Goal: Task Accomplishment & Management: Complete application form

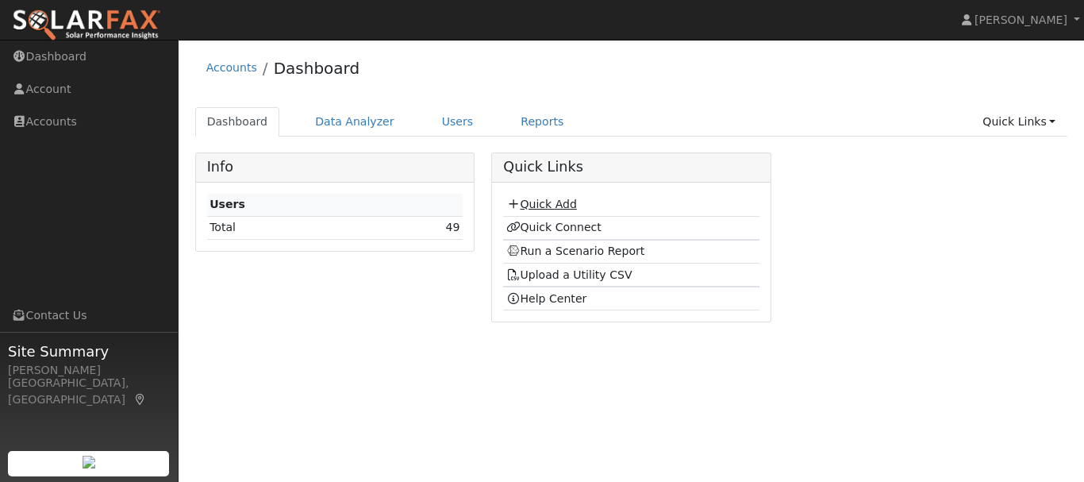
click at [523, 202] on link "Quick Add" at bounding box center [541, 204] width 71 height 13
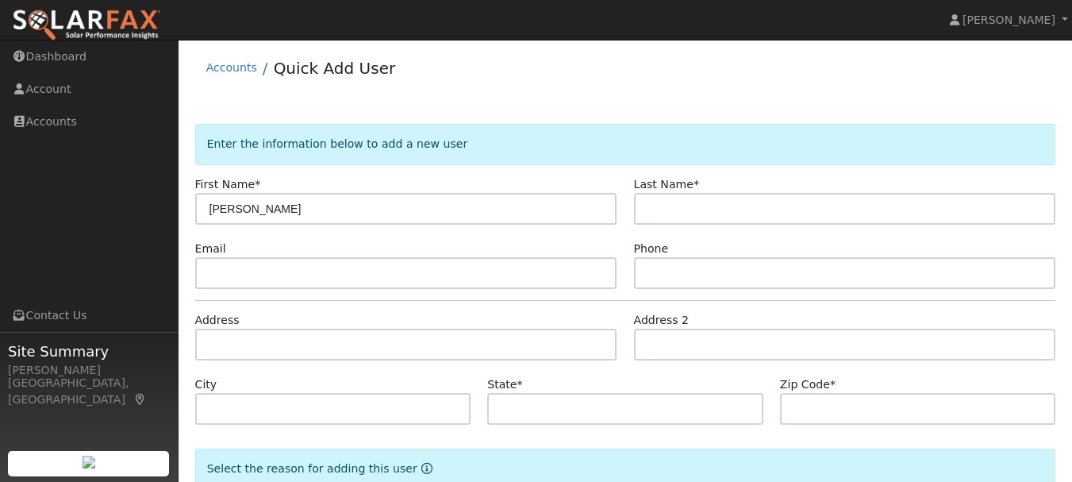
type input "[PERSON_NAME]"
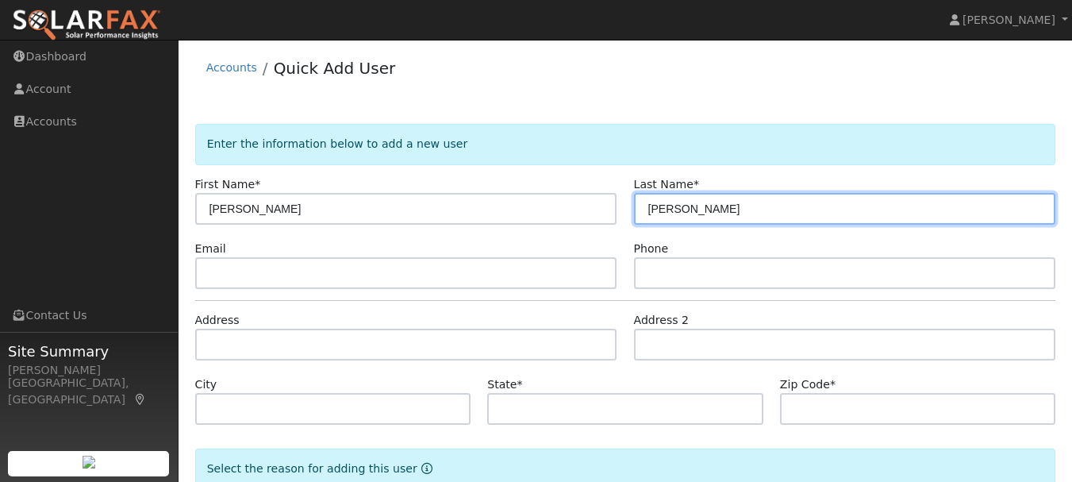
type input "[PERSON_NAME]"
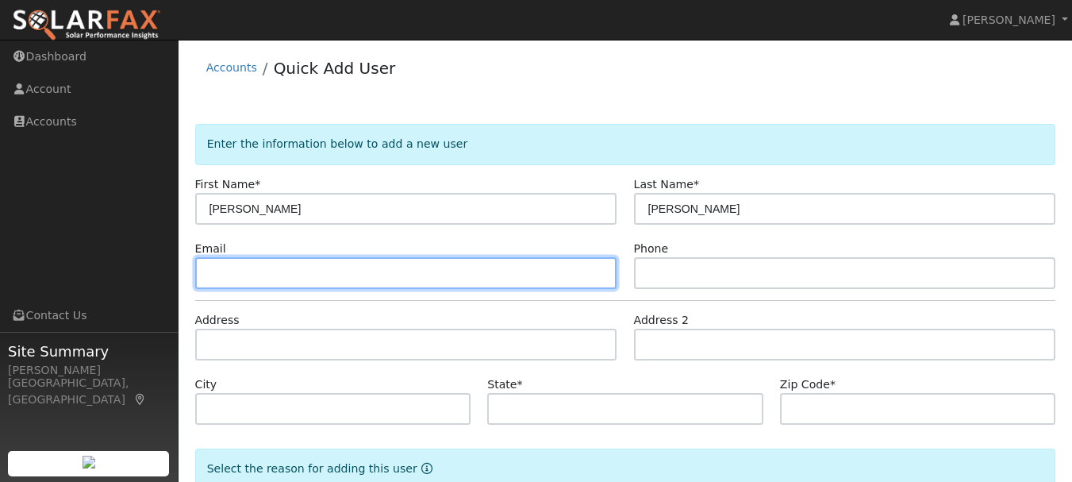
click at [275, 267] on input "text" at bounding box center [406, 273] width 422 height 32
type input "h"
type input "[EMAIL_ADDRESS][DOMAIN_NAME]"
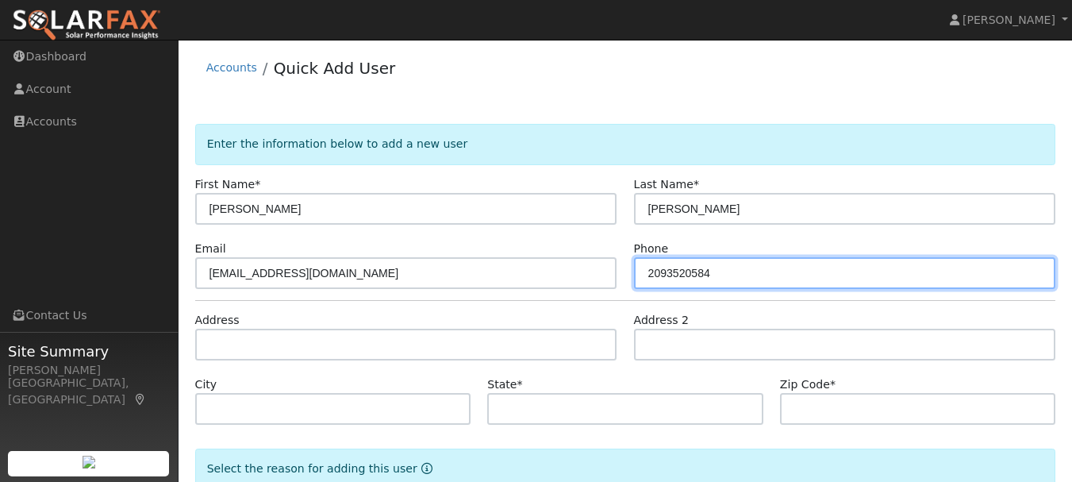
type input "2093520584"
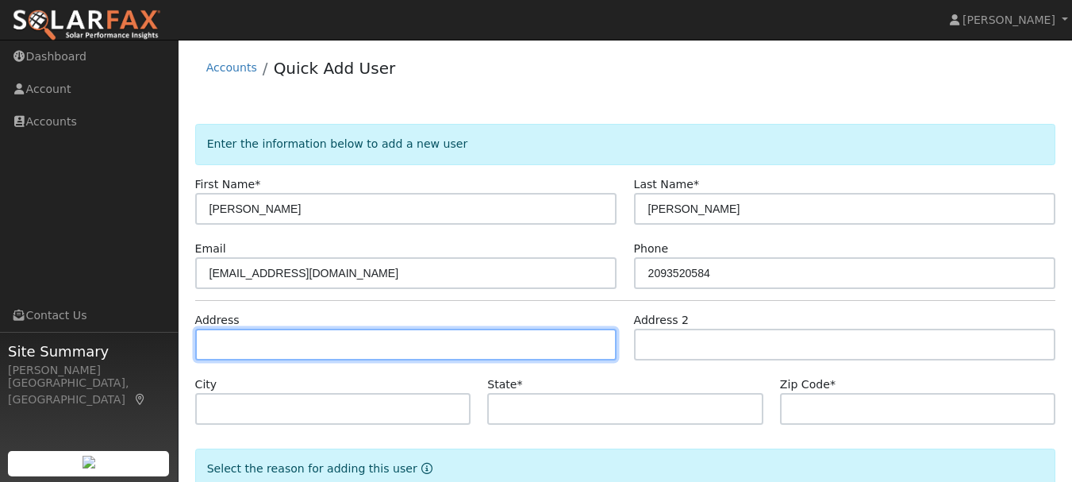
click at [255, 336] on input "text" at bounding box center [406, 344] width 422 height 32
type input "[STREET_ADDRESS]"
type input "[GEOGRAPHIC_DATA]"
type input "CA"
type input "95370"
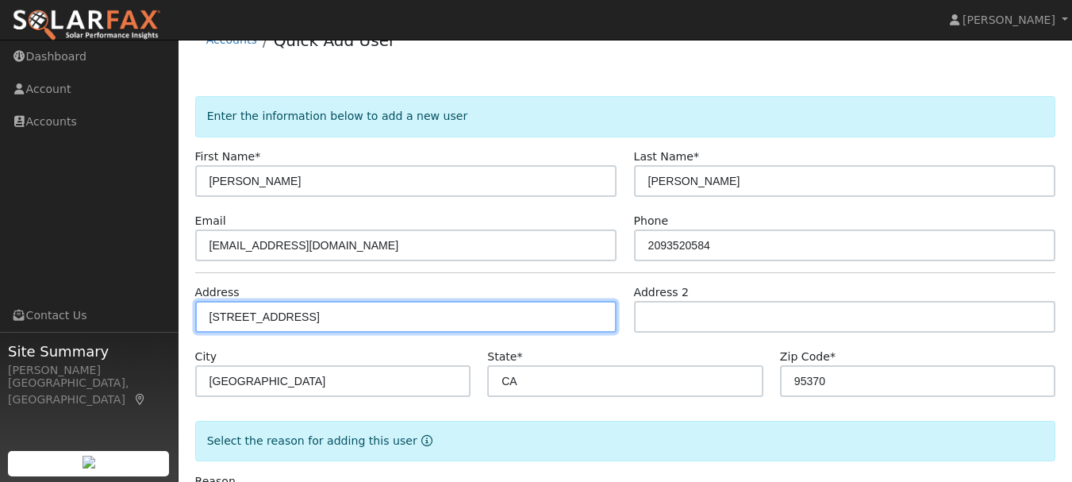
scroll to position [102, 0]
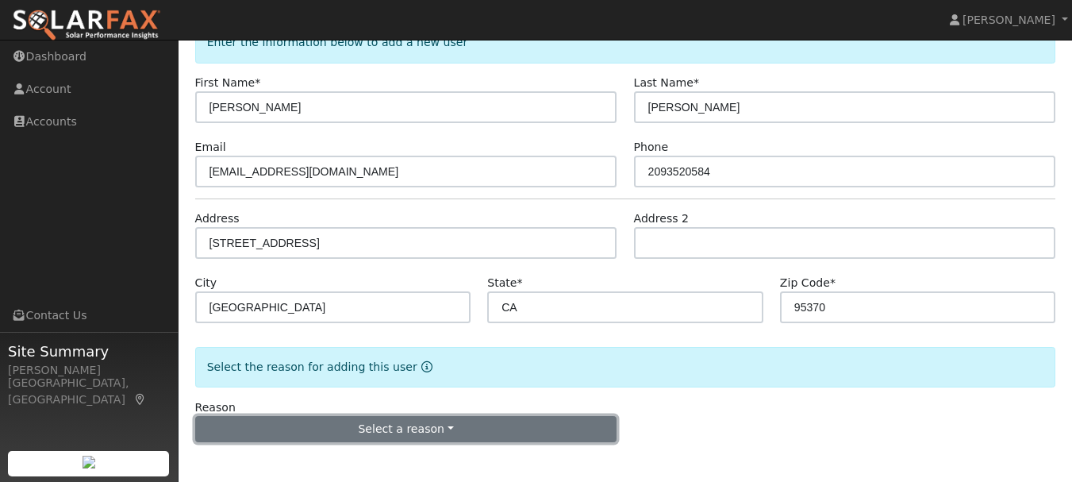
click at [457, 431] on button "Select a reason" at bounding box center [406, 429] width 422 height 27
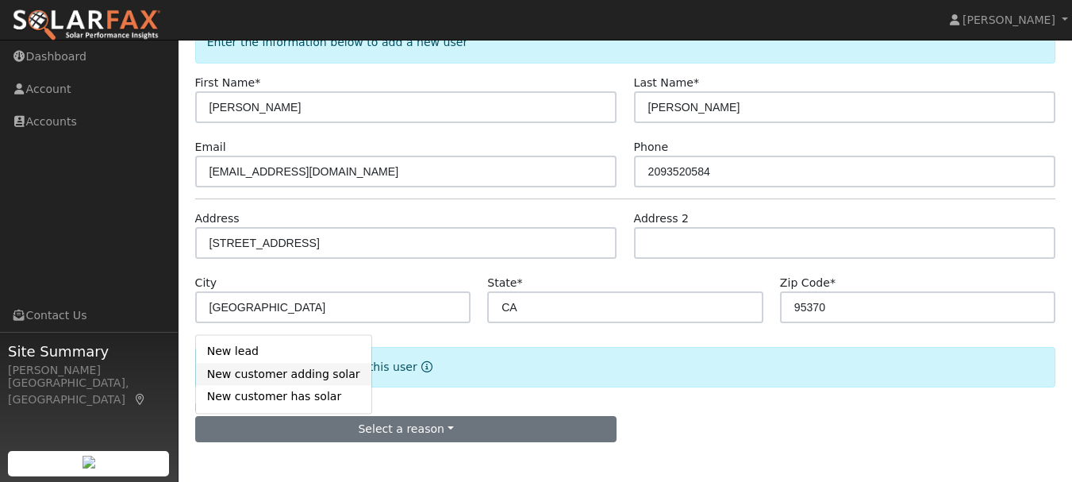
click at [318, 378] on link "New customer adding solar" at bounding box center [283, 374] width 175 height 22
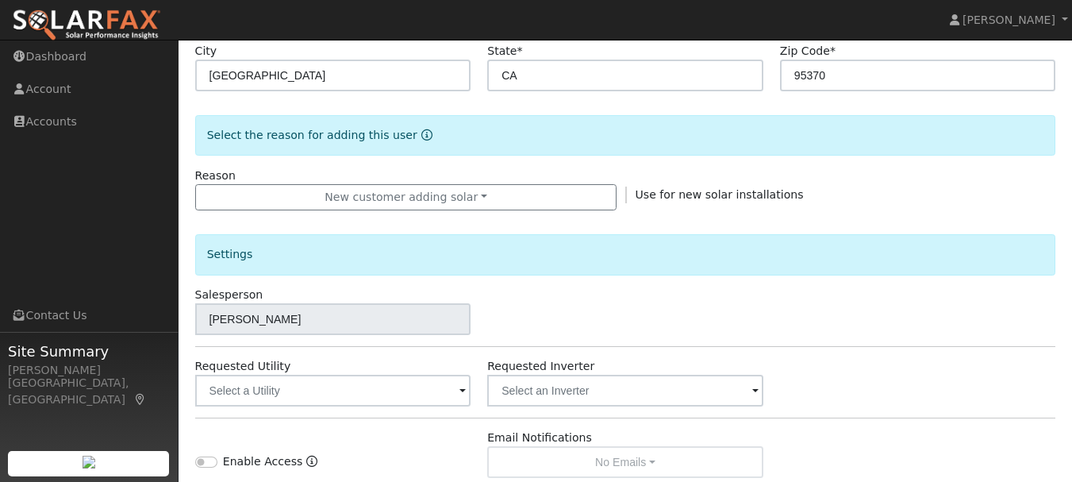
scroll to position [367, 0]
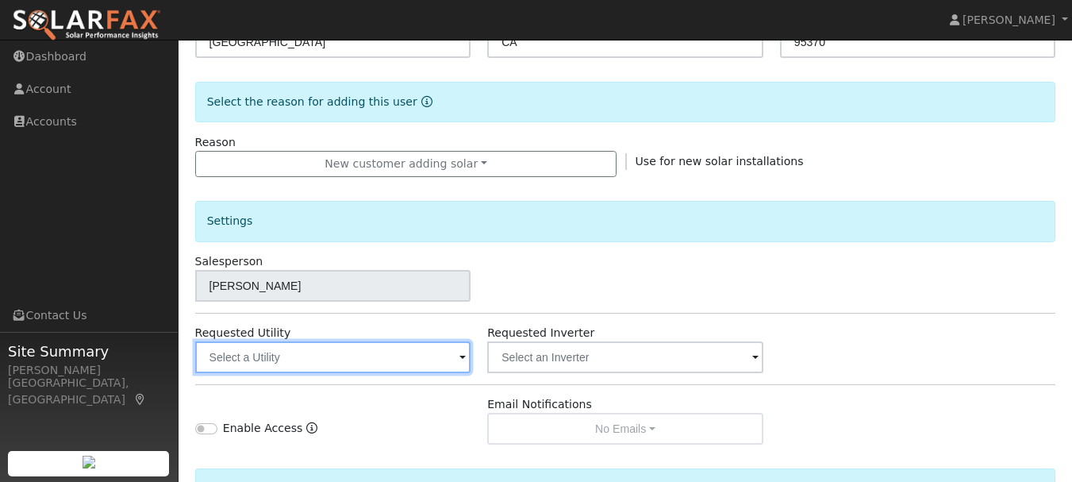
click at [370, 363] on input "text" at bounding box center [333, 357] width 276 height 32
click at [409, 363] on input "text" at bounding box center [333, 357] width 276 height 32
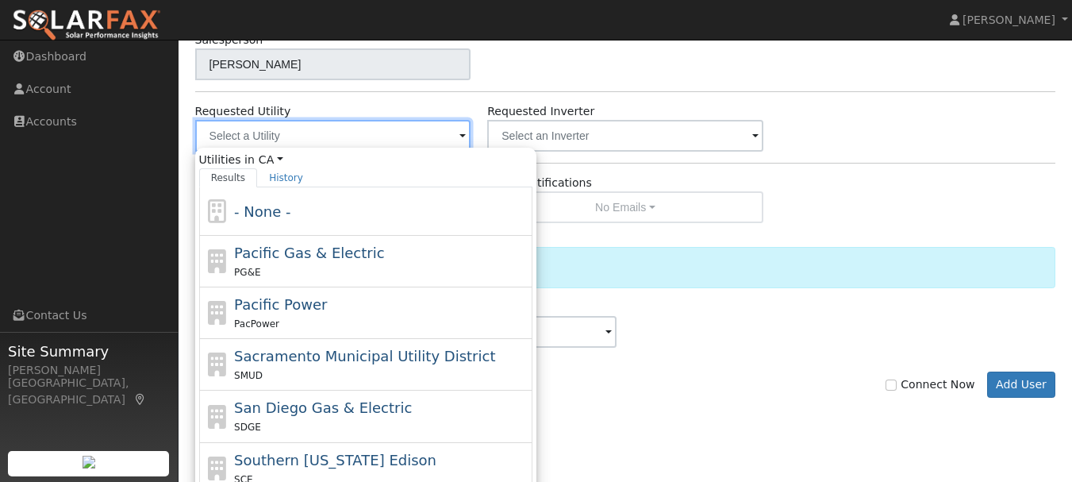
scroll to position [633, 0]
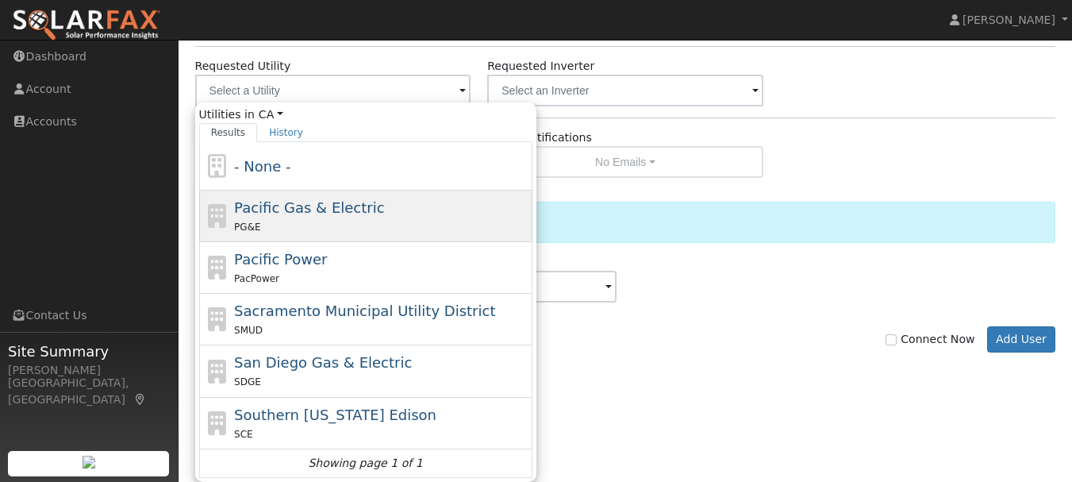
click at [316, 217] on div "Pacific Gas & Electric PG&E" at bounding box center [381, 216] width 294 height 38
type input "Pacific Gas & Electric"
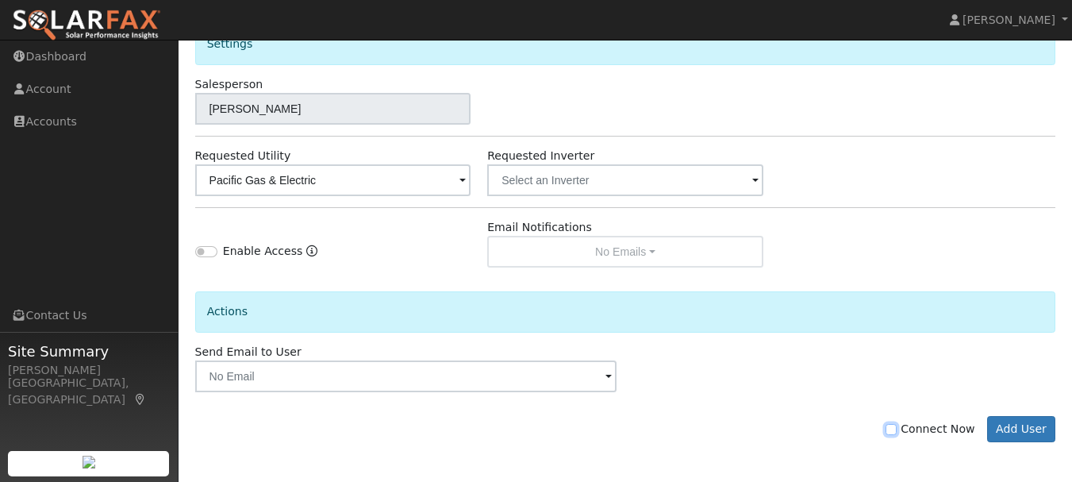
click at [897, 432] on input "Connect Now" at bounding box center [891, 429] width 11 height 11
checkbox input "true"
click at [1027, 426] on button "Add User" at bounding box center [1021, 429] width 69 height 27
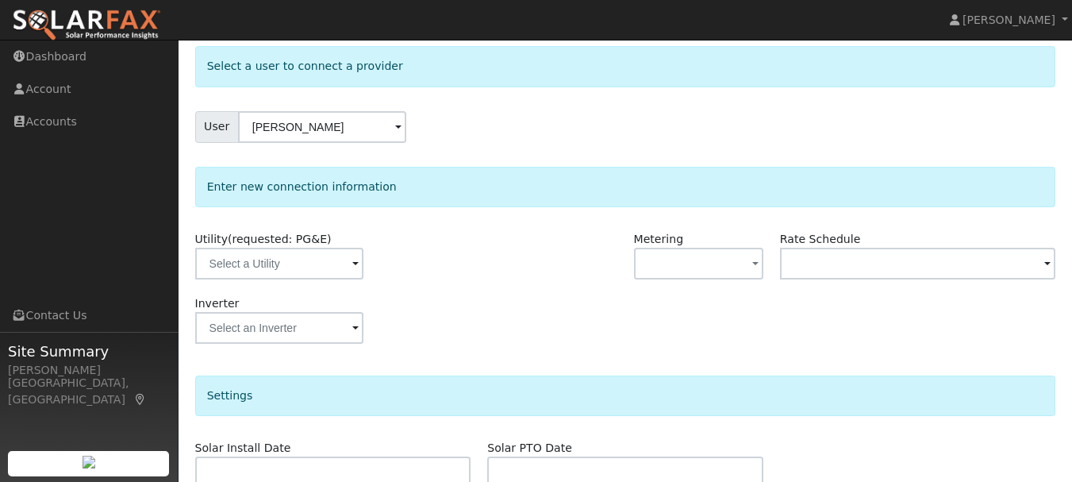
scroll to position [80, 0]
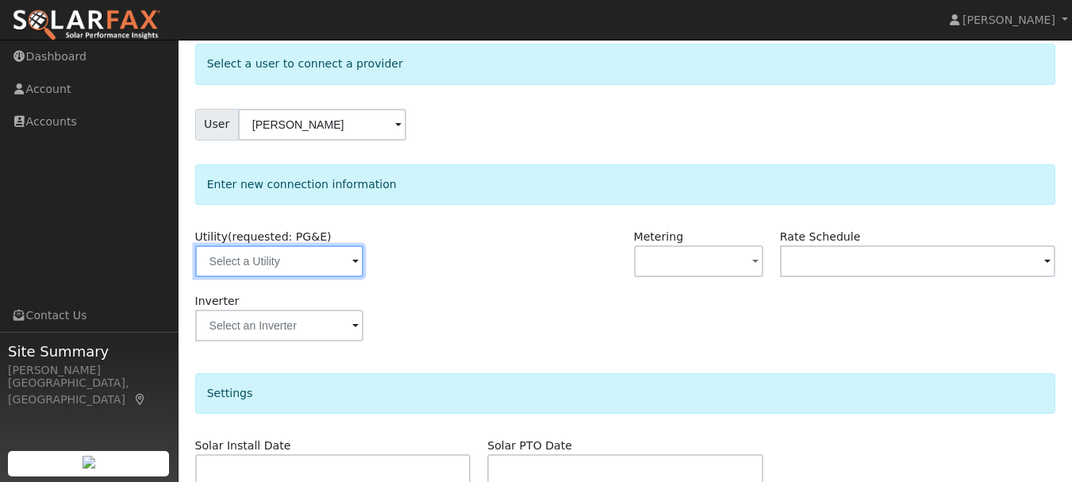
click at [331, 263] on input "text" at bounding box center [279, 261] width 168 height 32
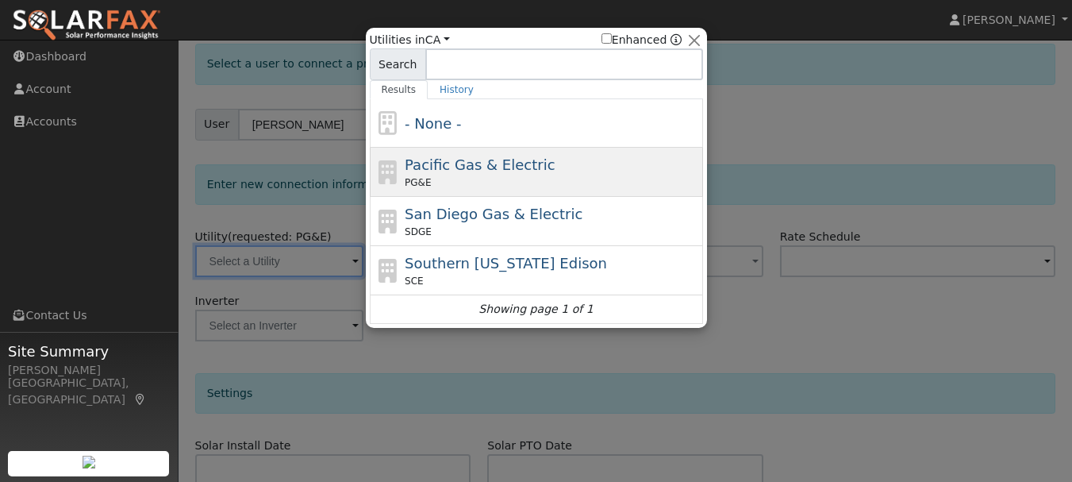
click at [529, 171] on span "Pacific Gas & Electric" at bounding box center [480, 164] width 150 height 17
type input "PG&E"
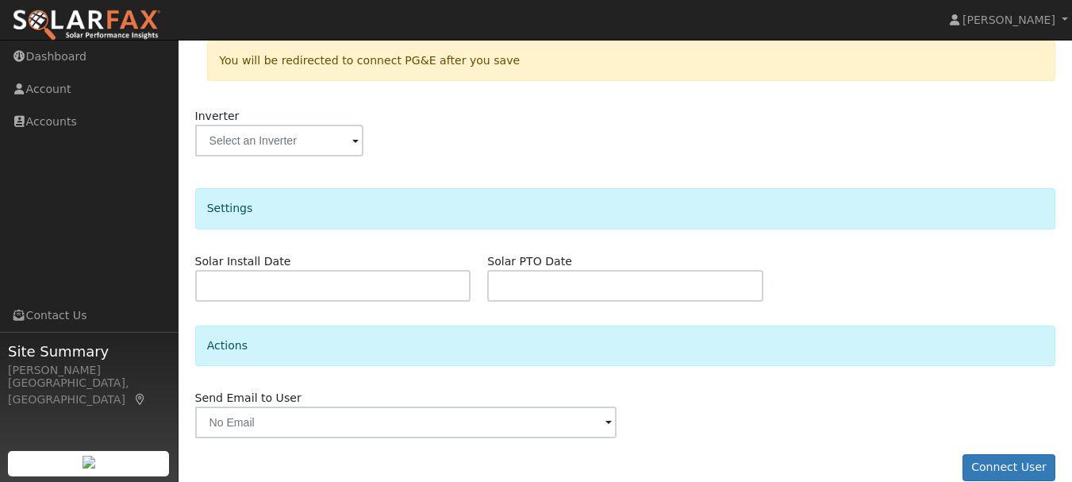
scroll to position [355, 0]
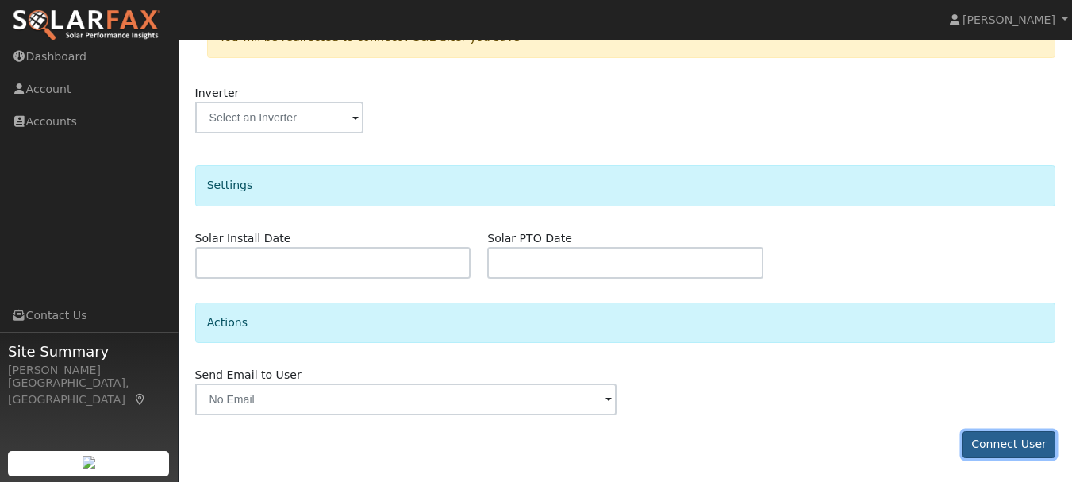
click at [1024, 440] on button "Connect User" at bounding box center [1009, 444] width 94 height 27
